Goal: Task Accomplishment & Management: Manage account settings

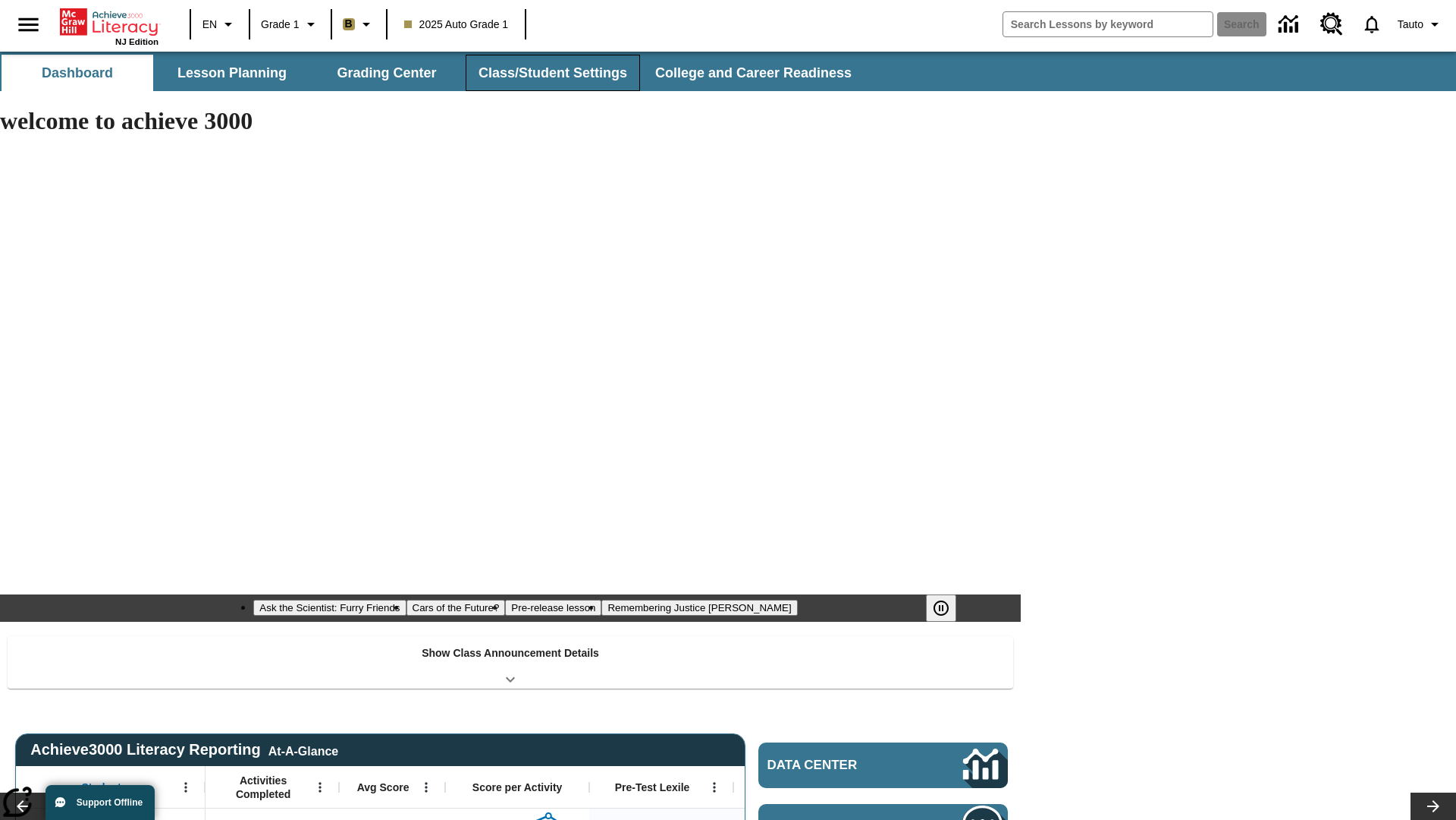
click at [550, 73] on button "Class/Student Settings" at bounding box center [553, 73] width 174 height 36
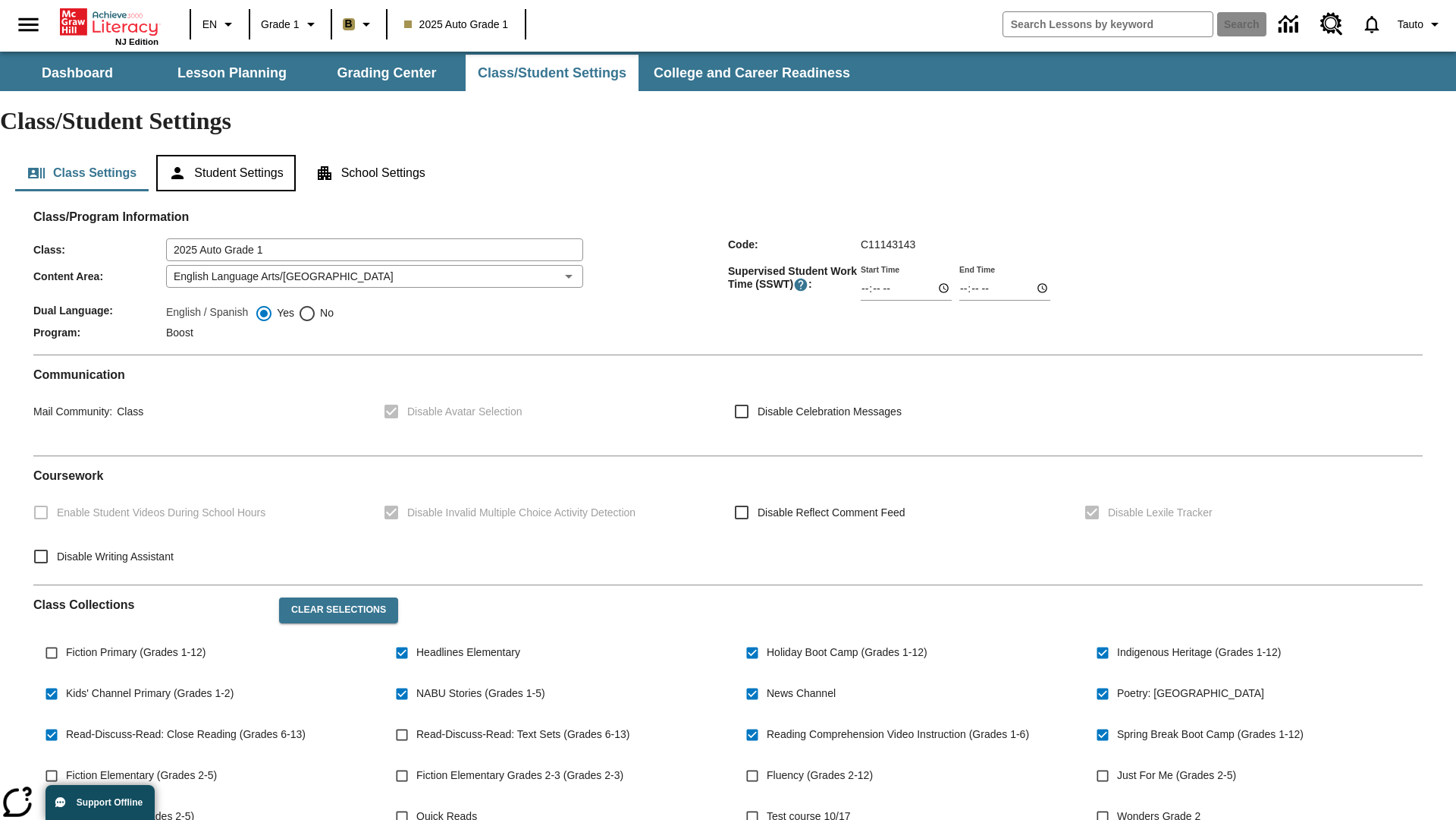
click at [228, 155] on button "Student Settings" at bounding box center [225, 173] width 139 height 36
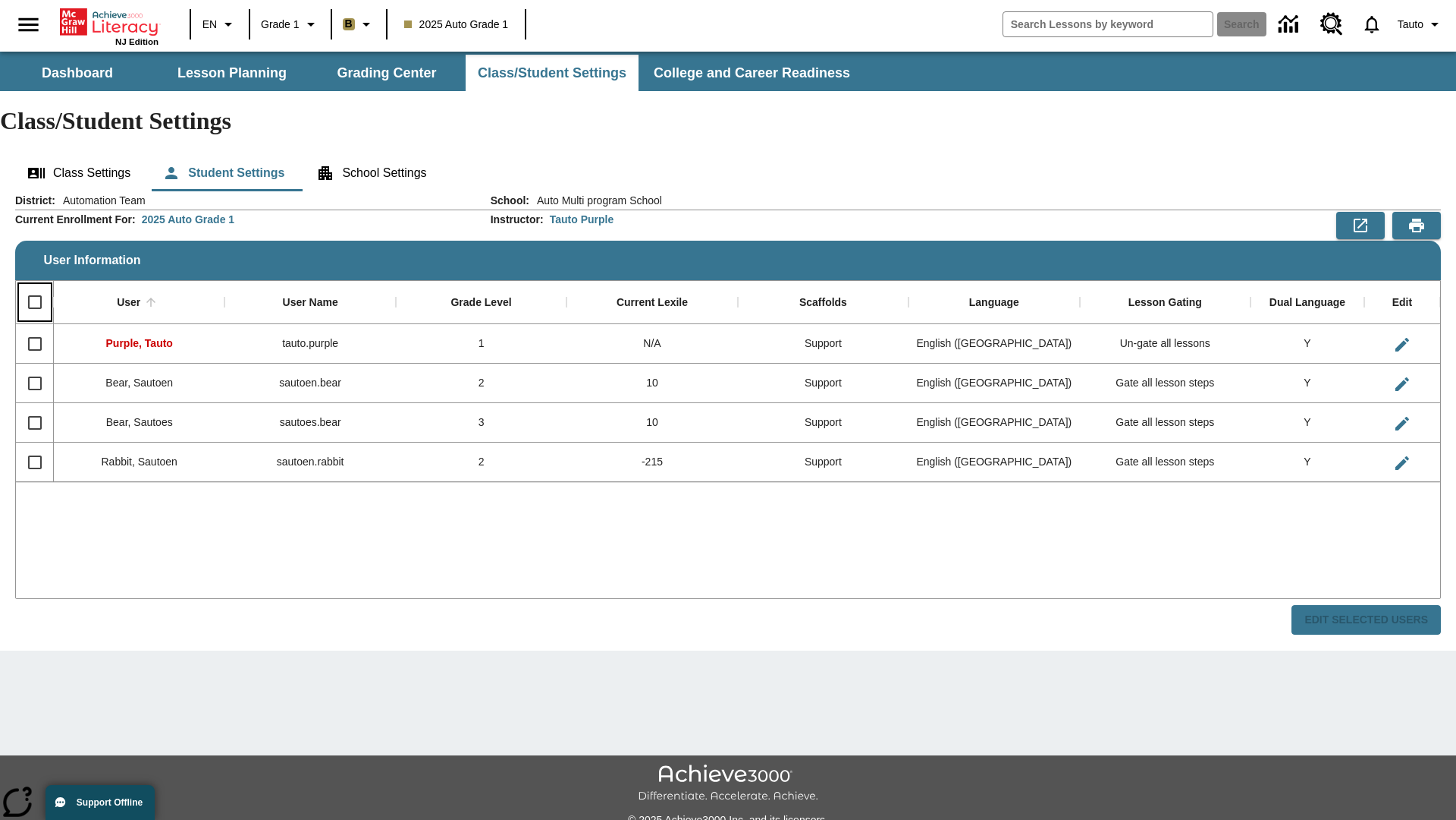
click at [34, 286] on input "Select all rows" at bounding box center [34, 301] width 32 height 32
checkbox input "true"
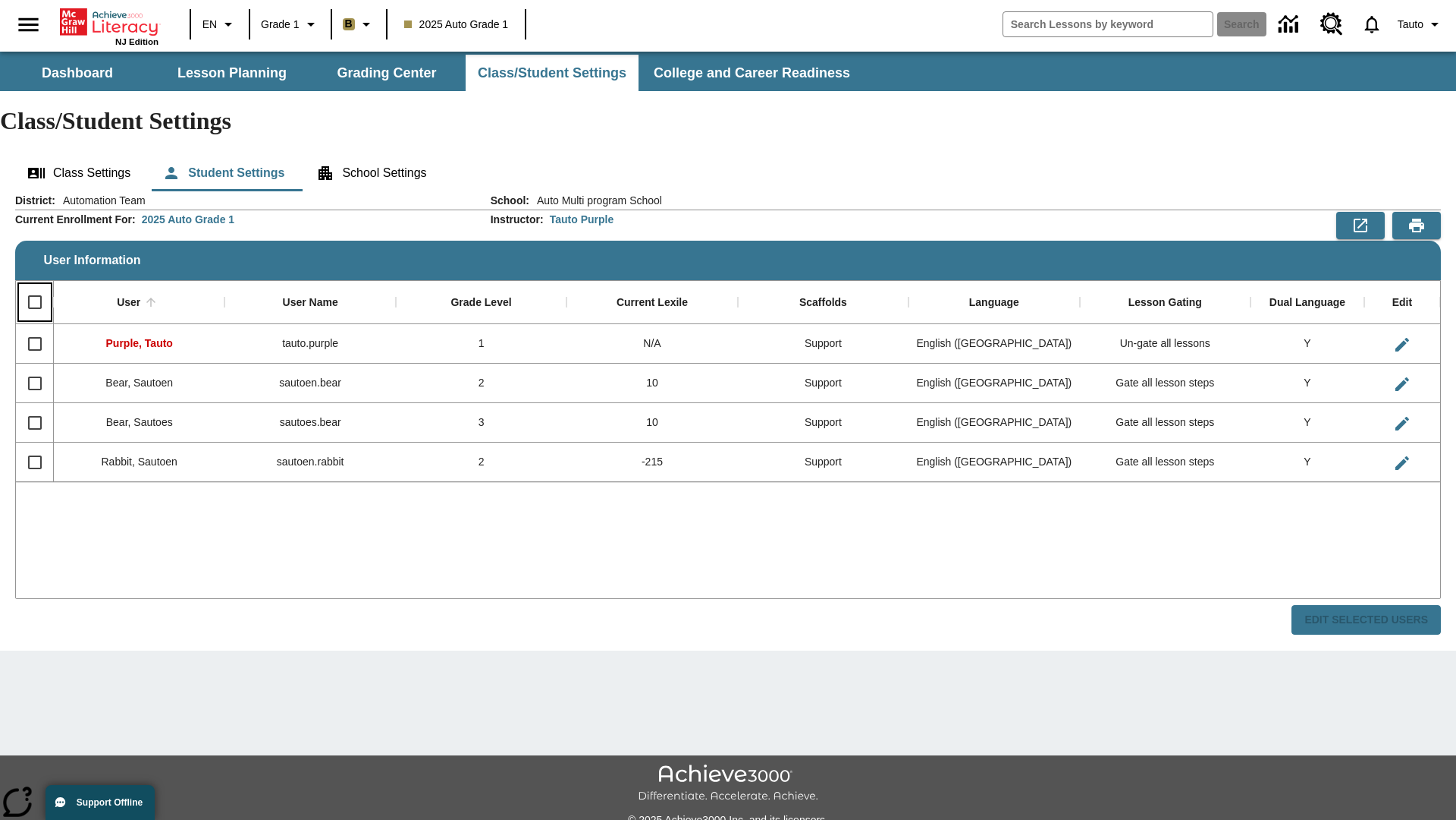
checkbox input "true"
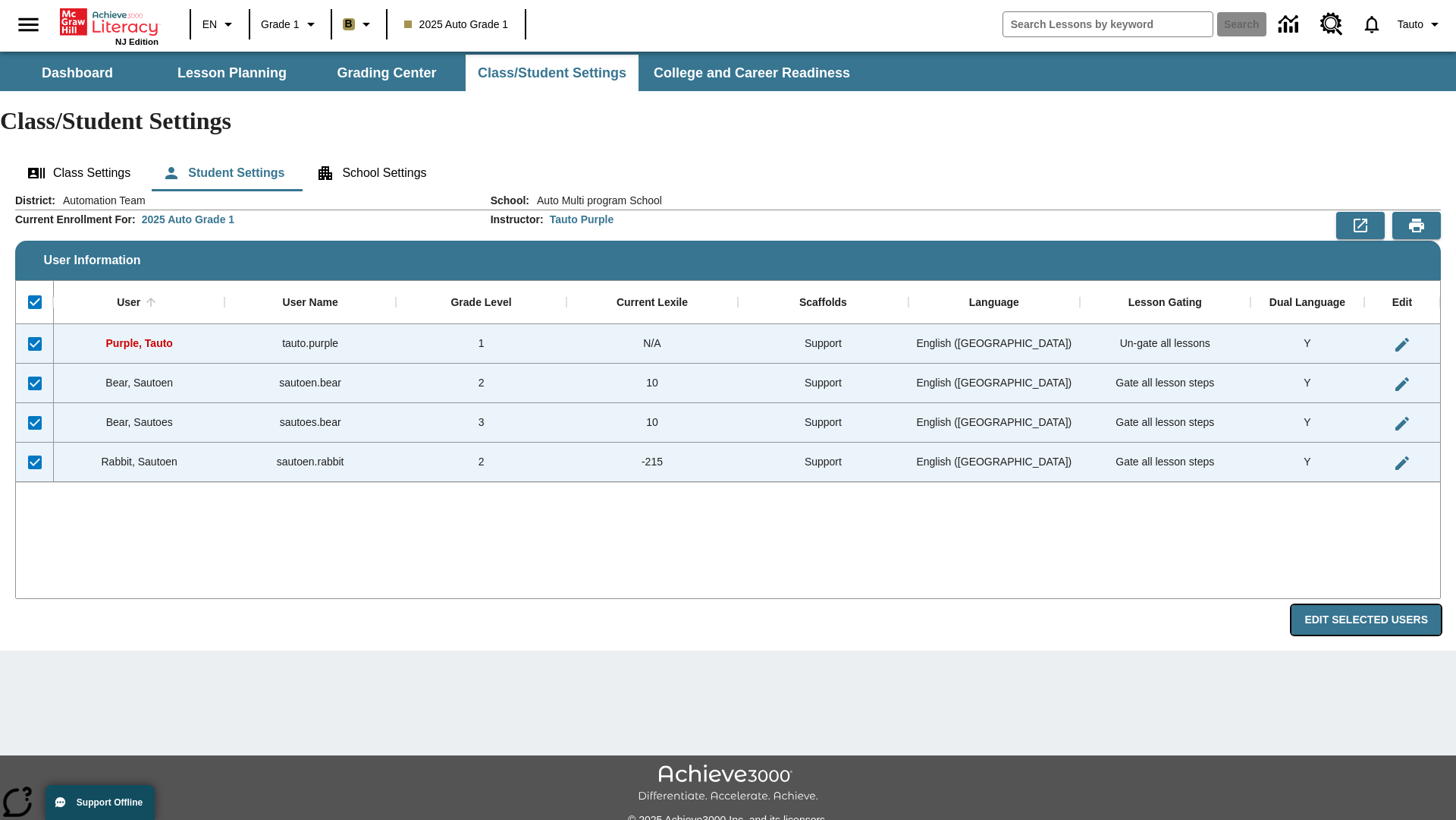
click at [1373, 605] on button "Edit Selected Users" at bounding box center [1366, 620] width 150 height 30
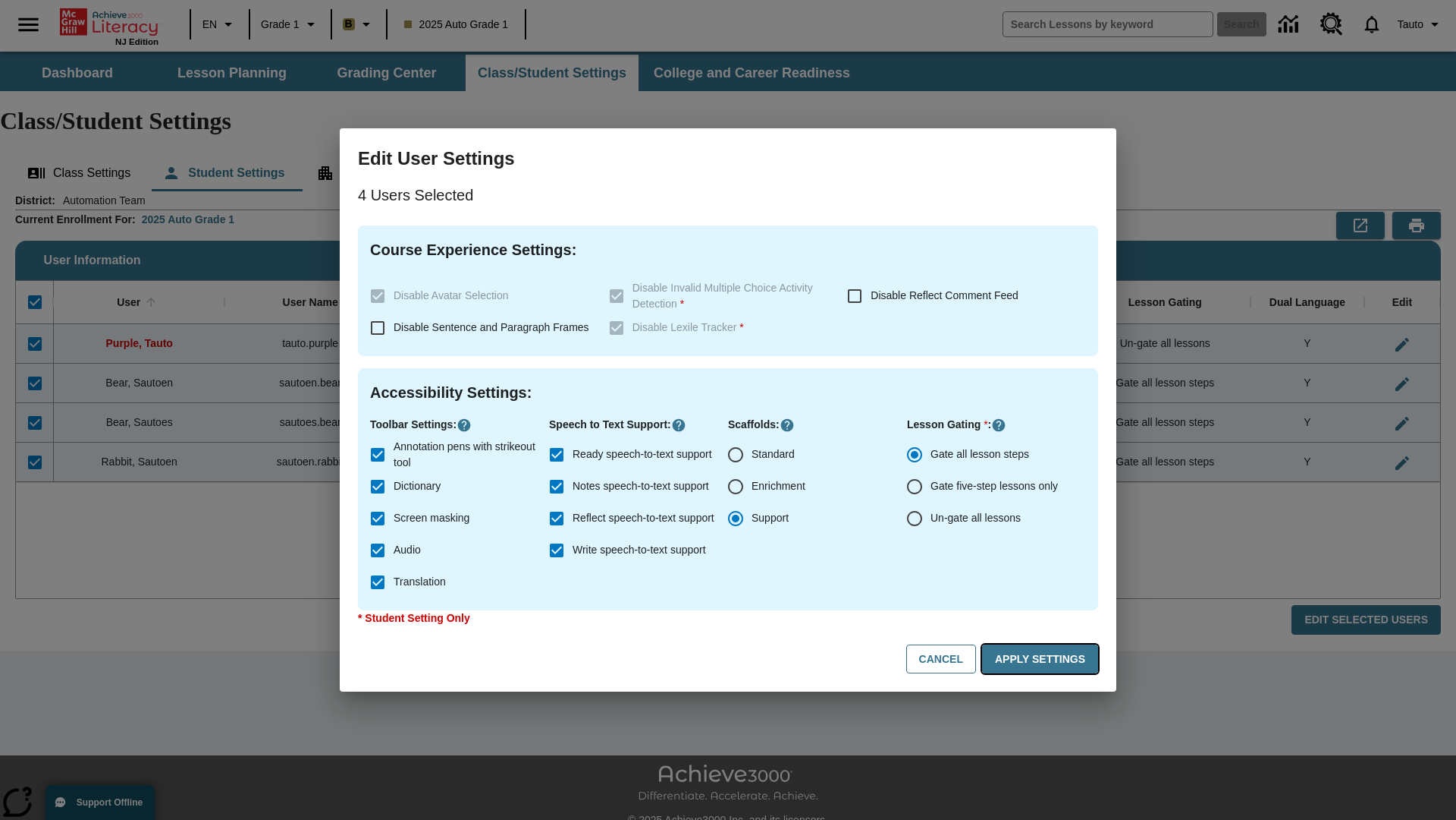
click at [1043, 659] on button "Apply Settings" at bounding box center [1041, 659] width 116 height 30
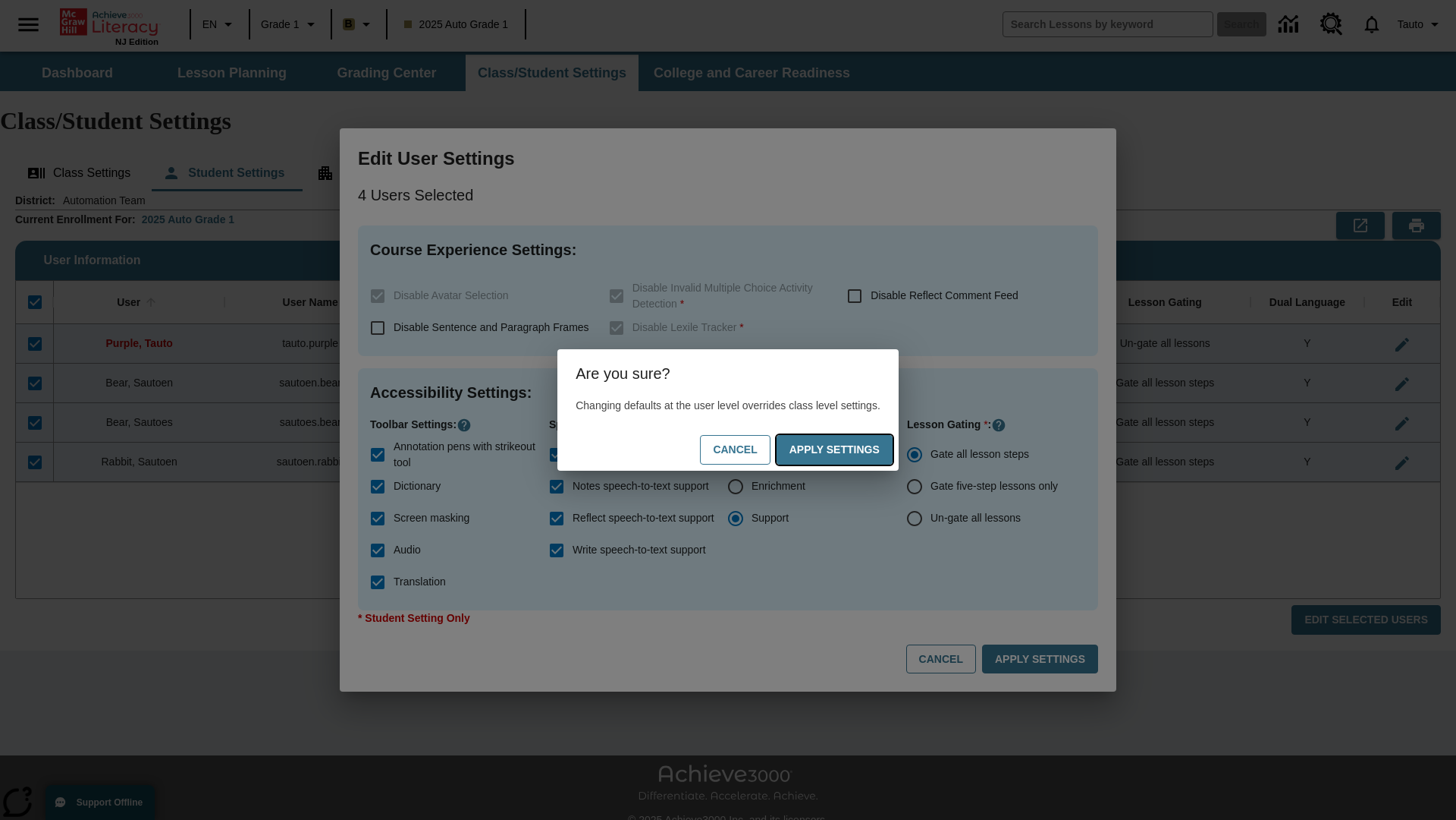
click at [849, 449] on button "Apply Settings" at bounding box center [835, 449] width 116 height 30
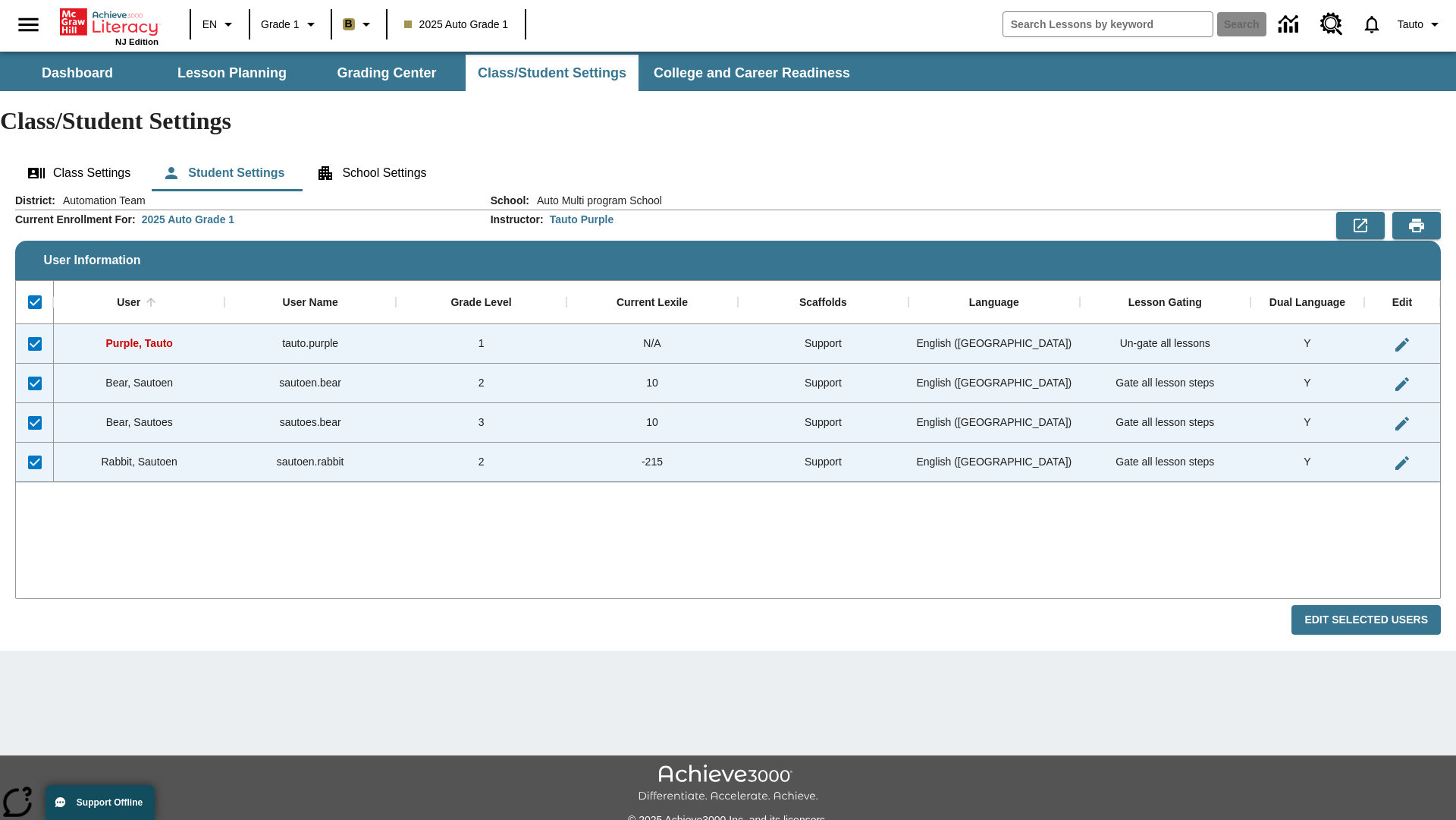
checkbox input "false"
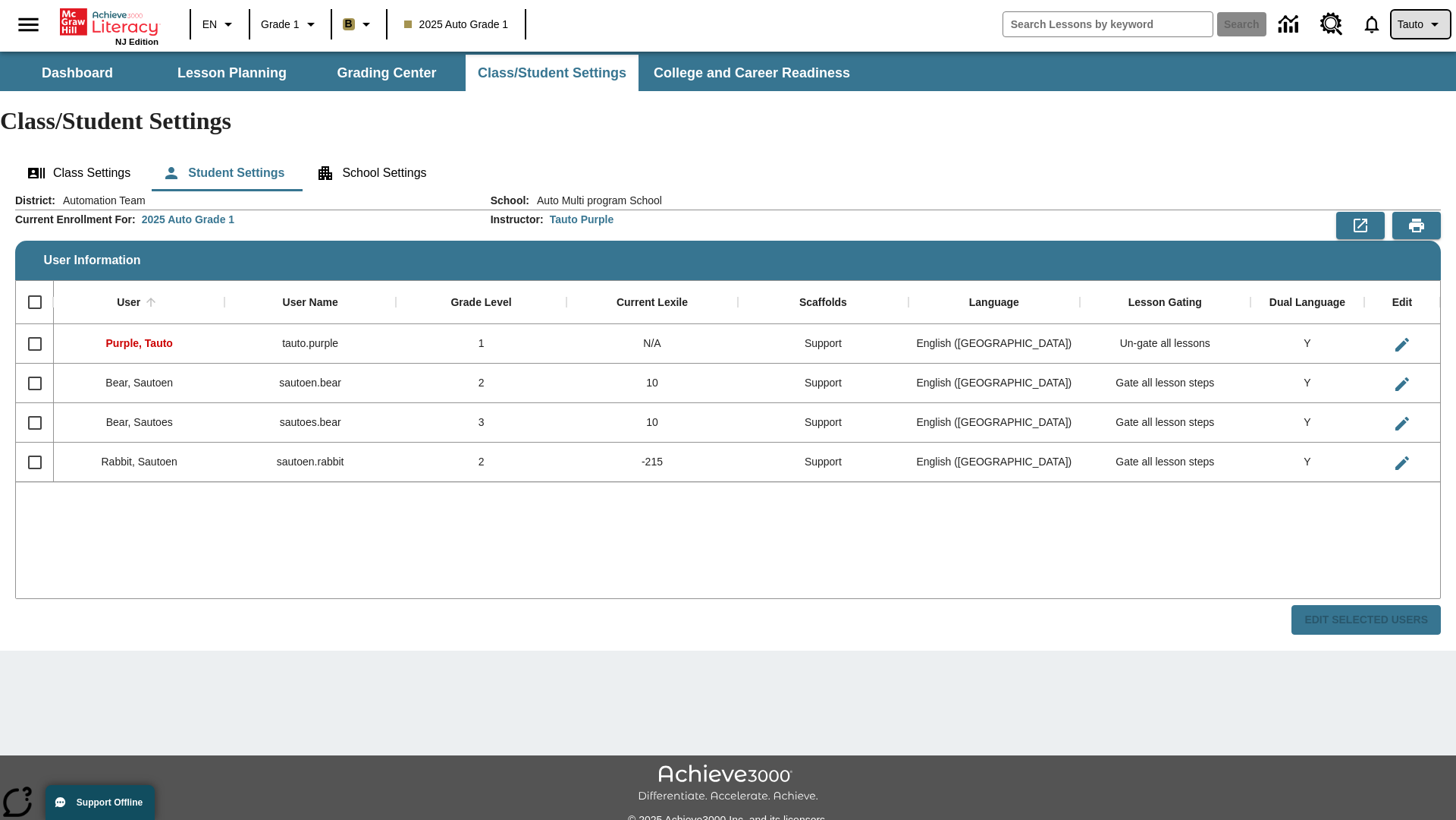
click at [1419, 24] on span "Tauto" at bounding box center [1411, 24] width 25 height 16
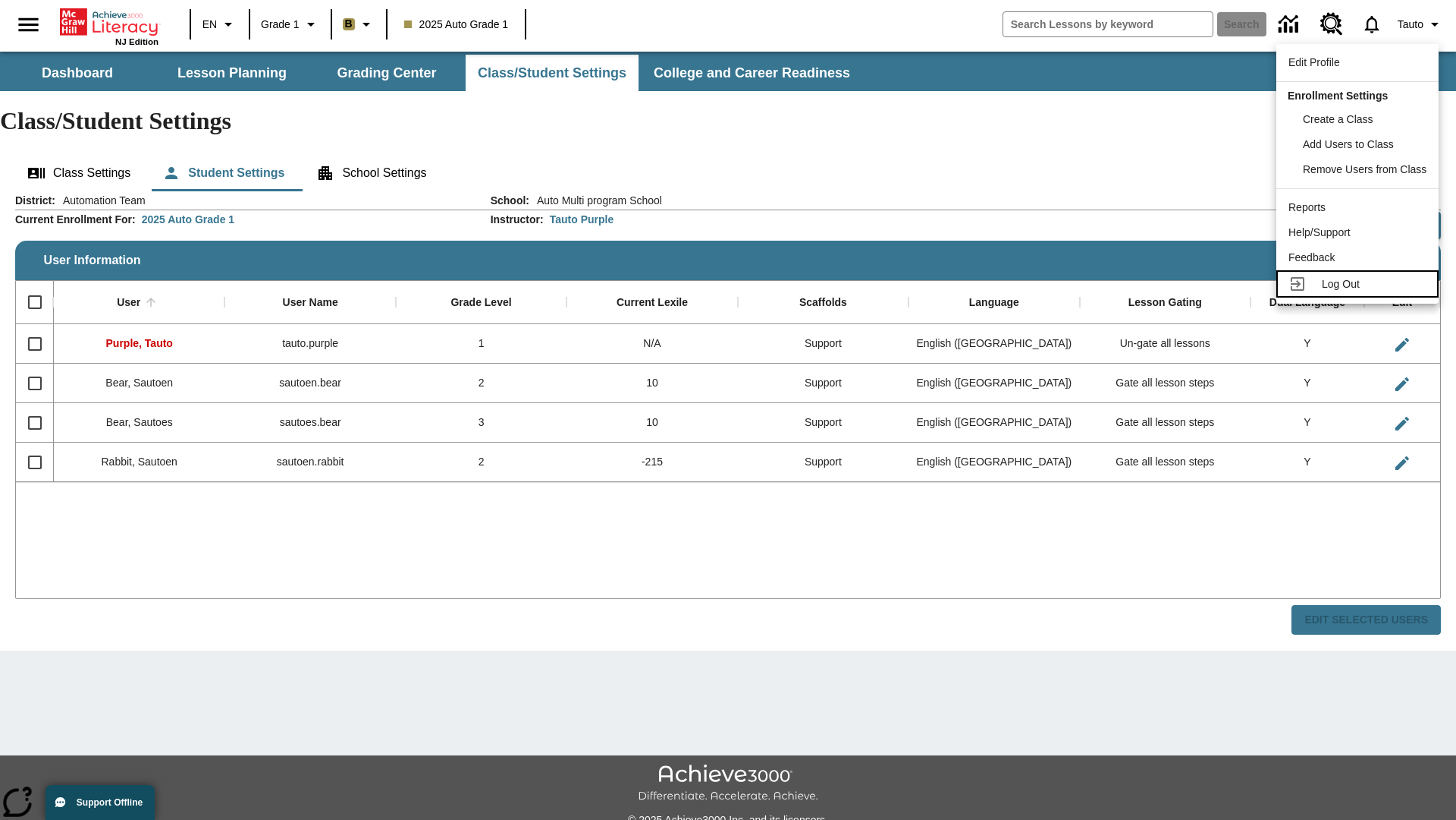
click at [1360, 284] on span "Log Out" at bounding box center [1341, 283] width 38 height 12
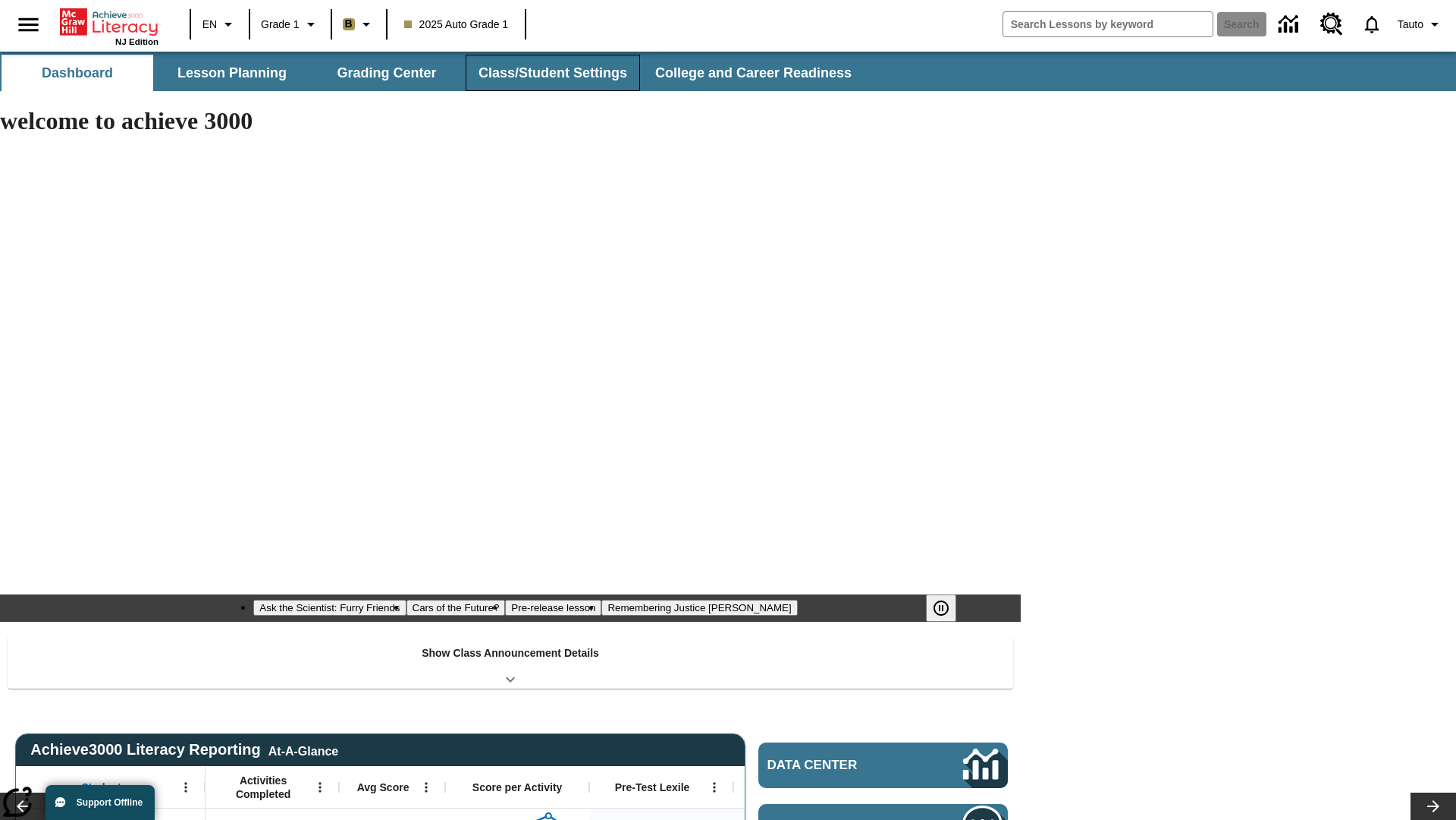
click at [550, 73] on button "Class/Student Settings" at bounding box center [553, 73] width 174 height 36
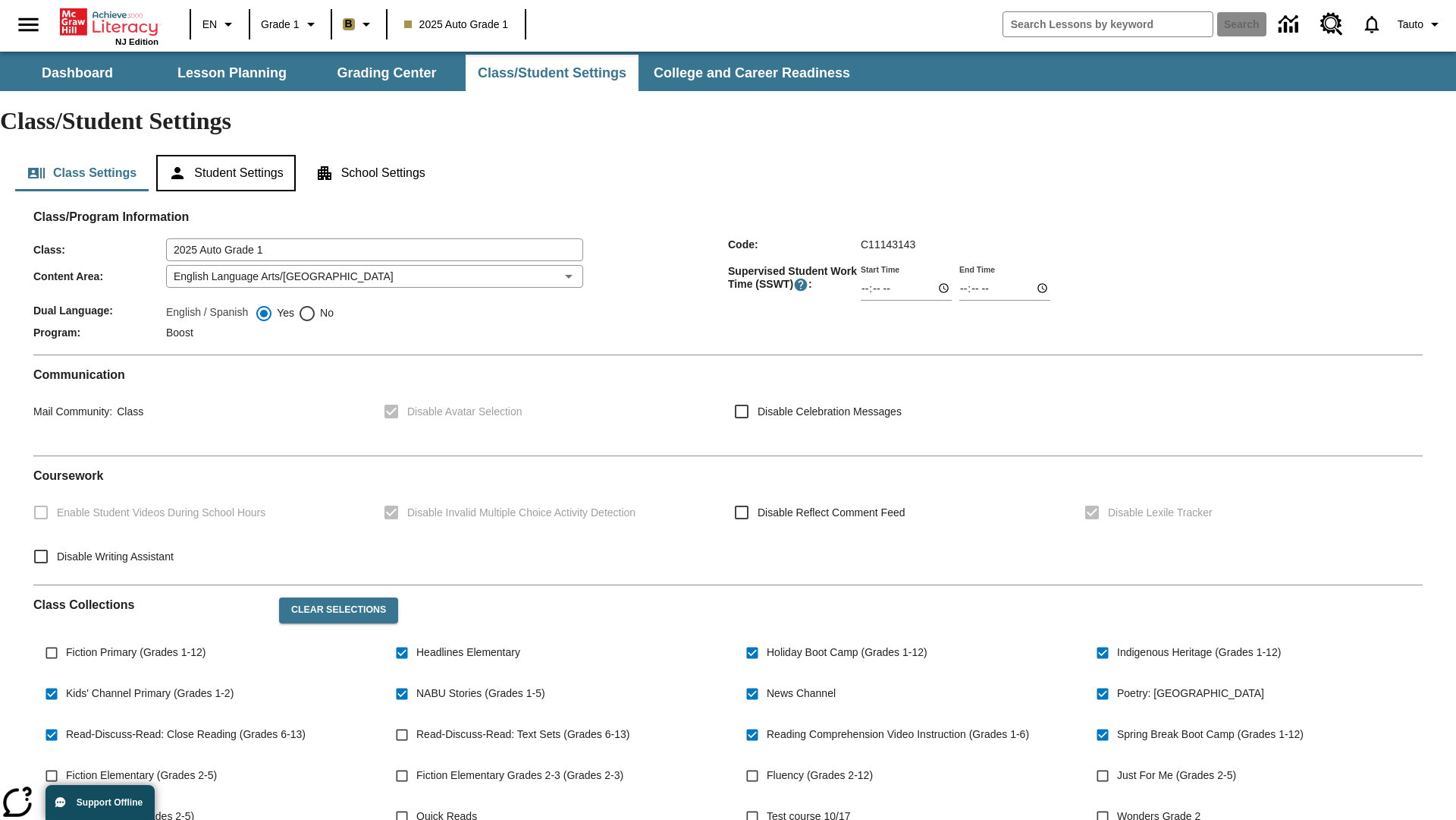
click at [228, 155] on button "Student Settings" at bounding box center [225, 173] width 139 height 36
